Goal: Use online tool/utility: Utilize a website feature to perform a specific function

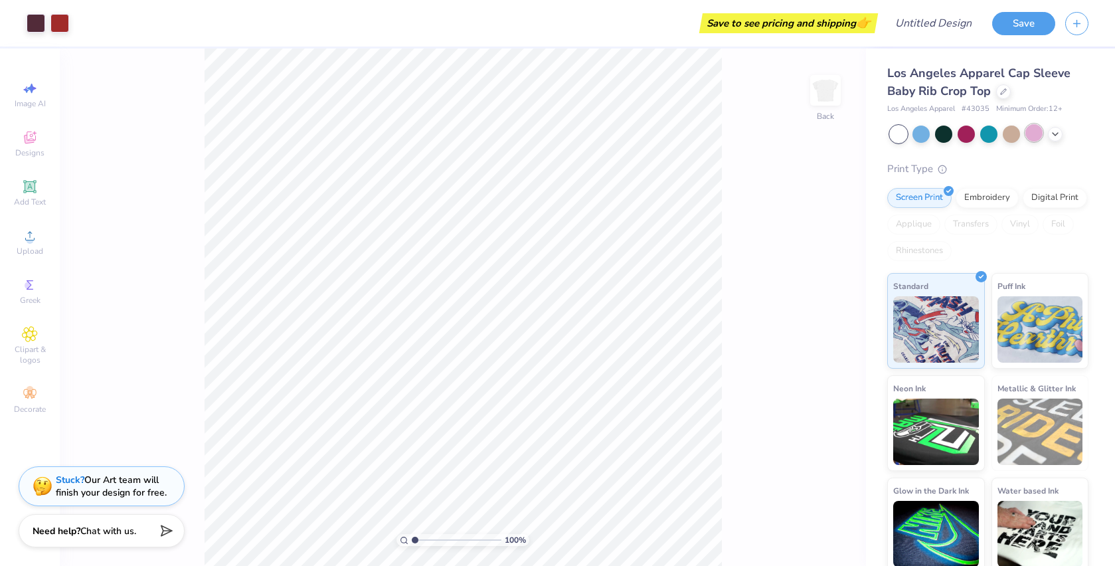
click at [1034, 133] on div at bounding box center [1033, 132] width 17 height 17
click at [919, 133] on div at bounding box center [920, 132] width 17 height 17
type input "2.21"
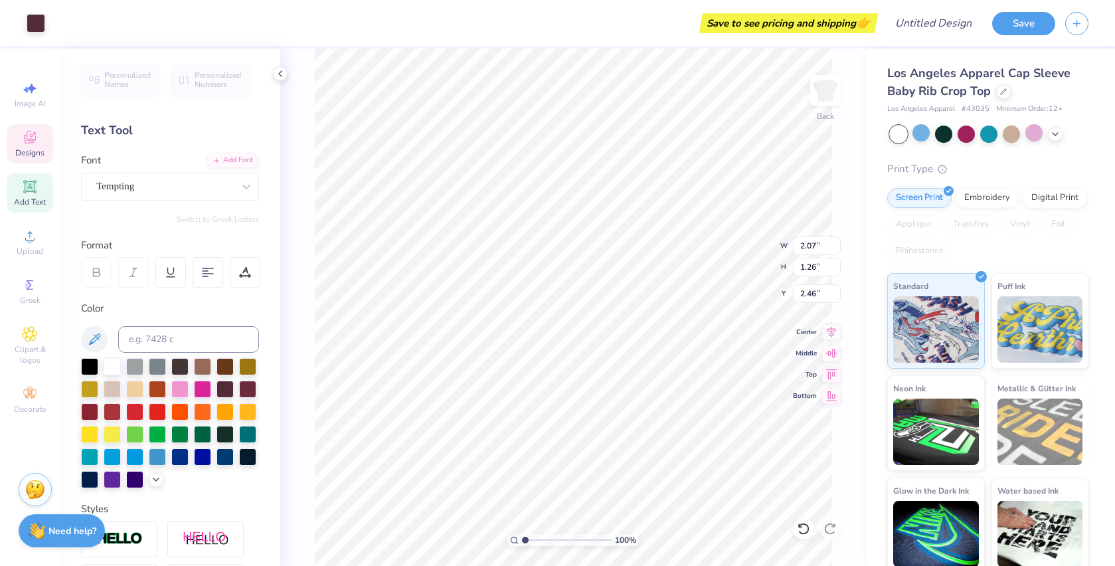
type input "2.37"
type input "1.51"
type input "1.31"
type input "3.85"
type input "2.41"
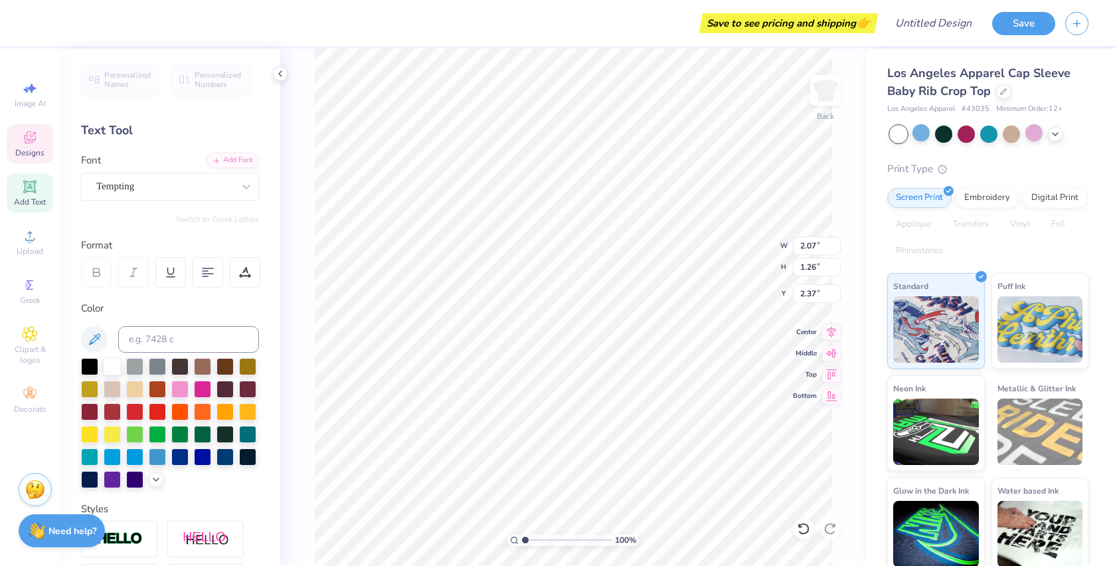
type input "1.64"
type input "2.18"
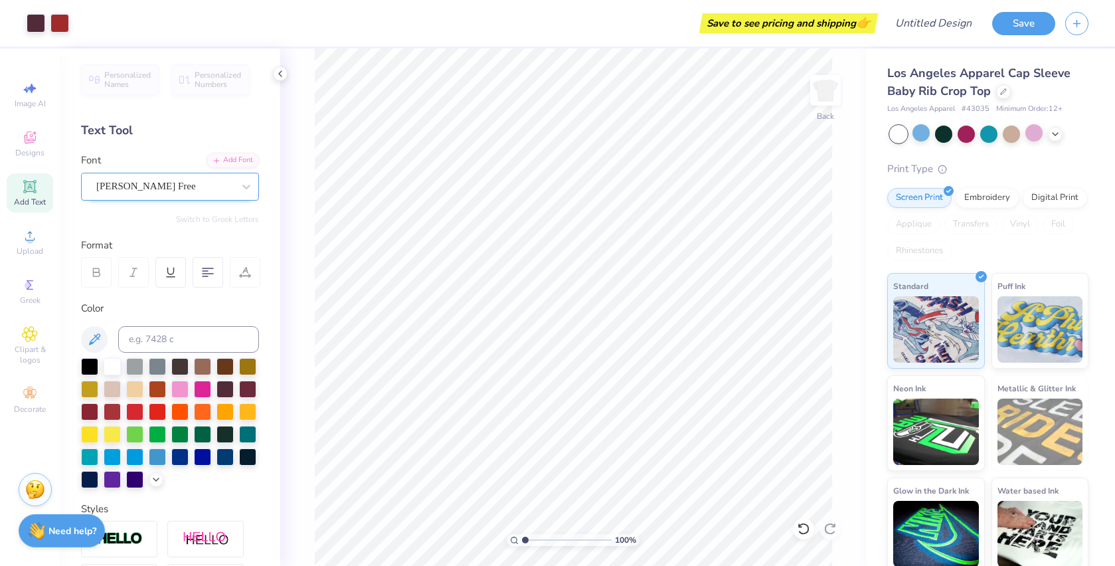
click at [149, 176] on div "[PERSON_NAME] Free" at bounding box center [164, 186] width 139 height 21
click at [236, 185] on div at bounding box center [246, 187] width 24 height 24
type input "2.07"
type input "1.26"
type input "2.37"
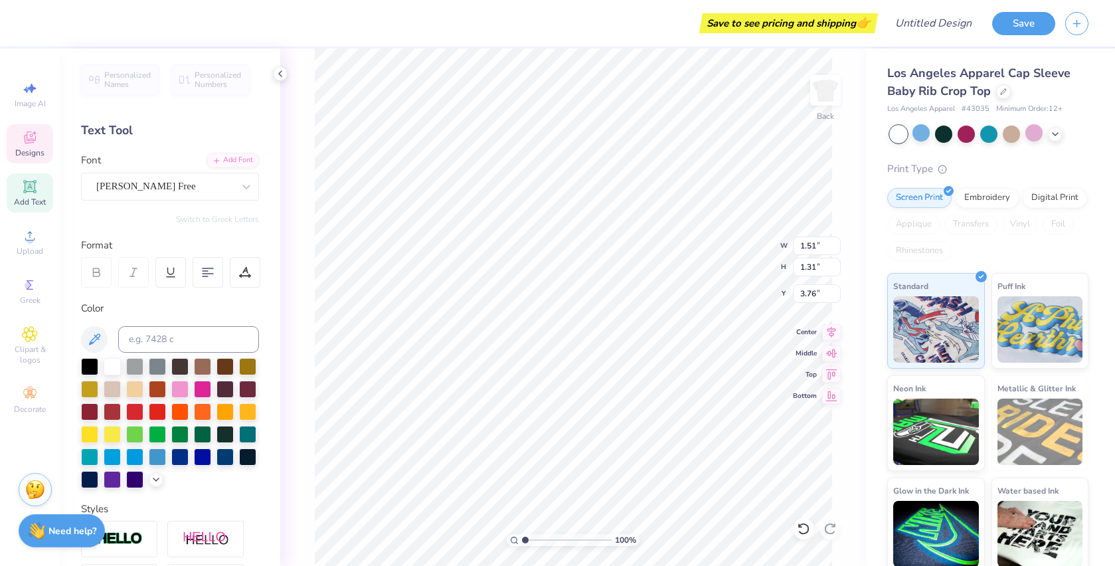
type input "1.59"
type input "0.87"
type input "3.97"
